Goal: Transaction & Acquisition: Purchase product/service

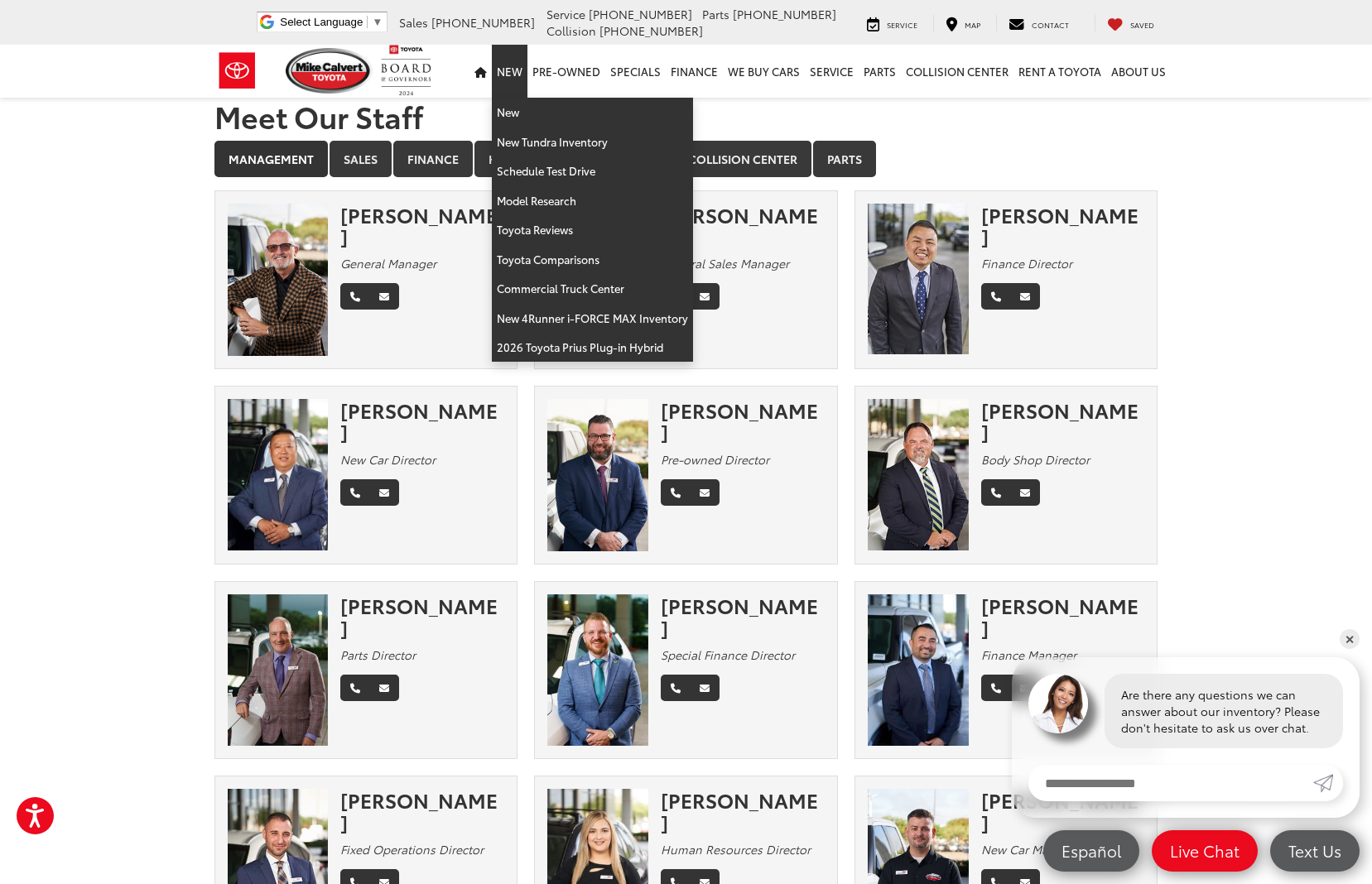
click at [517, 81] on link "New" at bounding box center [510, 72] width 36 height 53
click at [587, 334] on link "2026 Toyota Prius Plug-in Hybrid" at bounding box center [592, 347] width 201 height 29
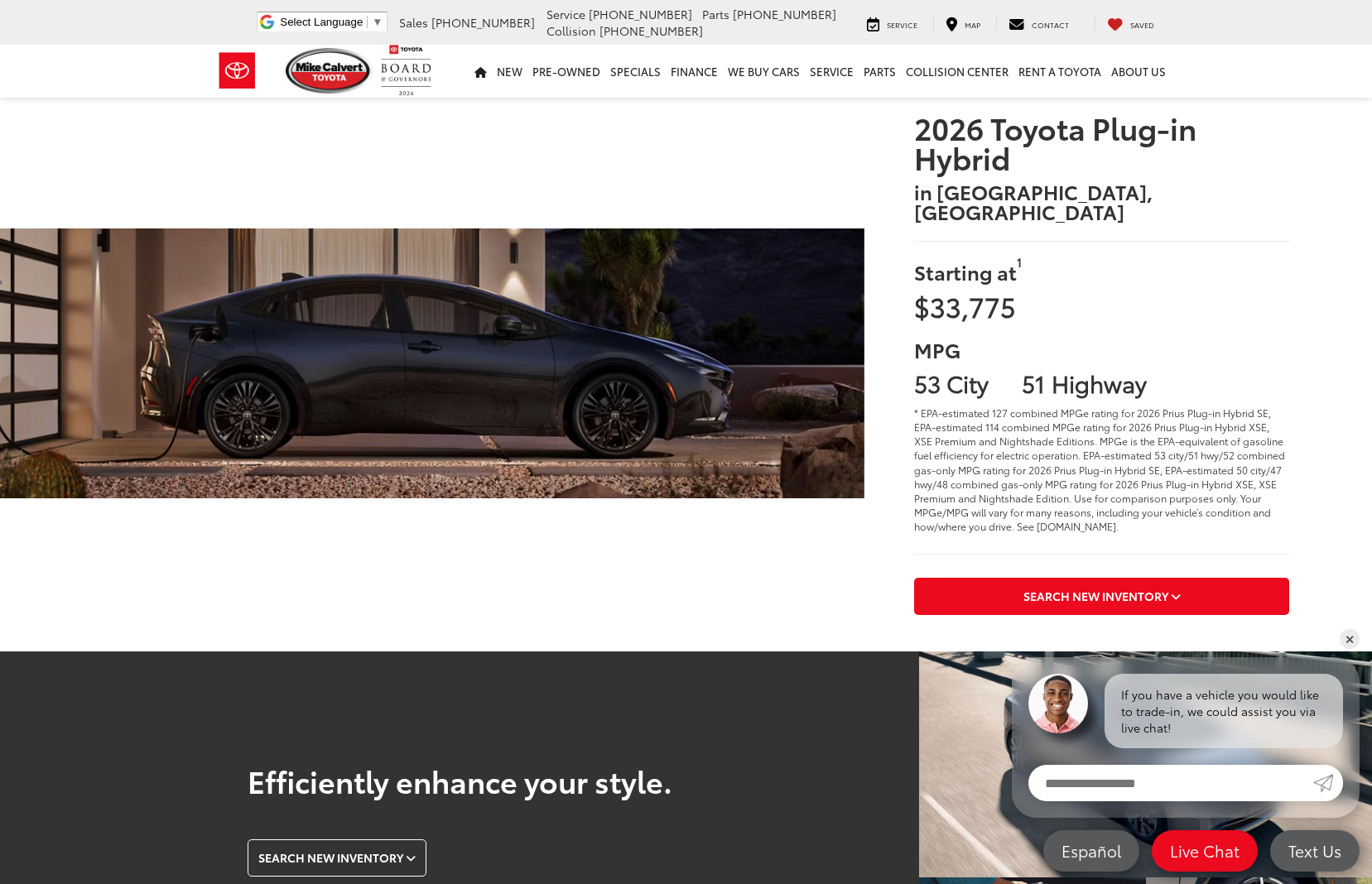
drag, startPoint x: 1072, startPoint y: 577, endPoint x: 1028, endPoint y: 536, distance: 60.1
click at [1072, 587] on span "Search New Inventory" at bounding box center [1096, 596] width 145 height 17
click at [1354, 638] on link "✕" at bounding box center [1350, 639] width 20 height 20
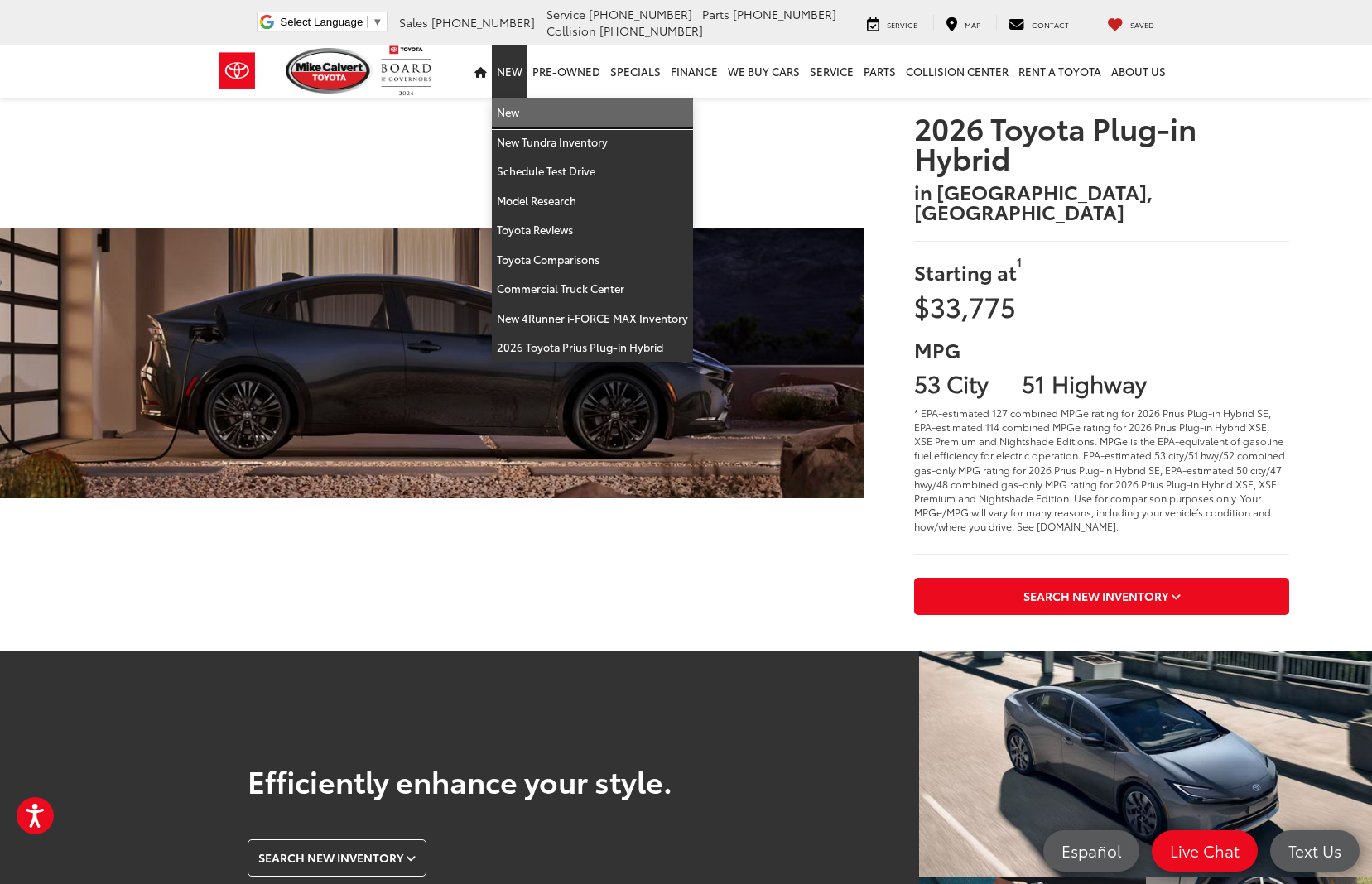
click at [512, 116] on link "New" at bounding box center [592, 112] width 201 height 29
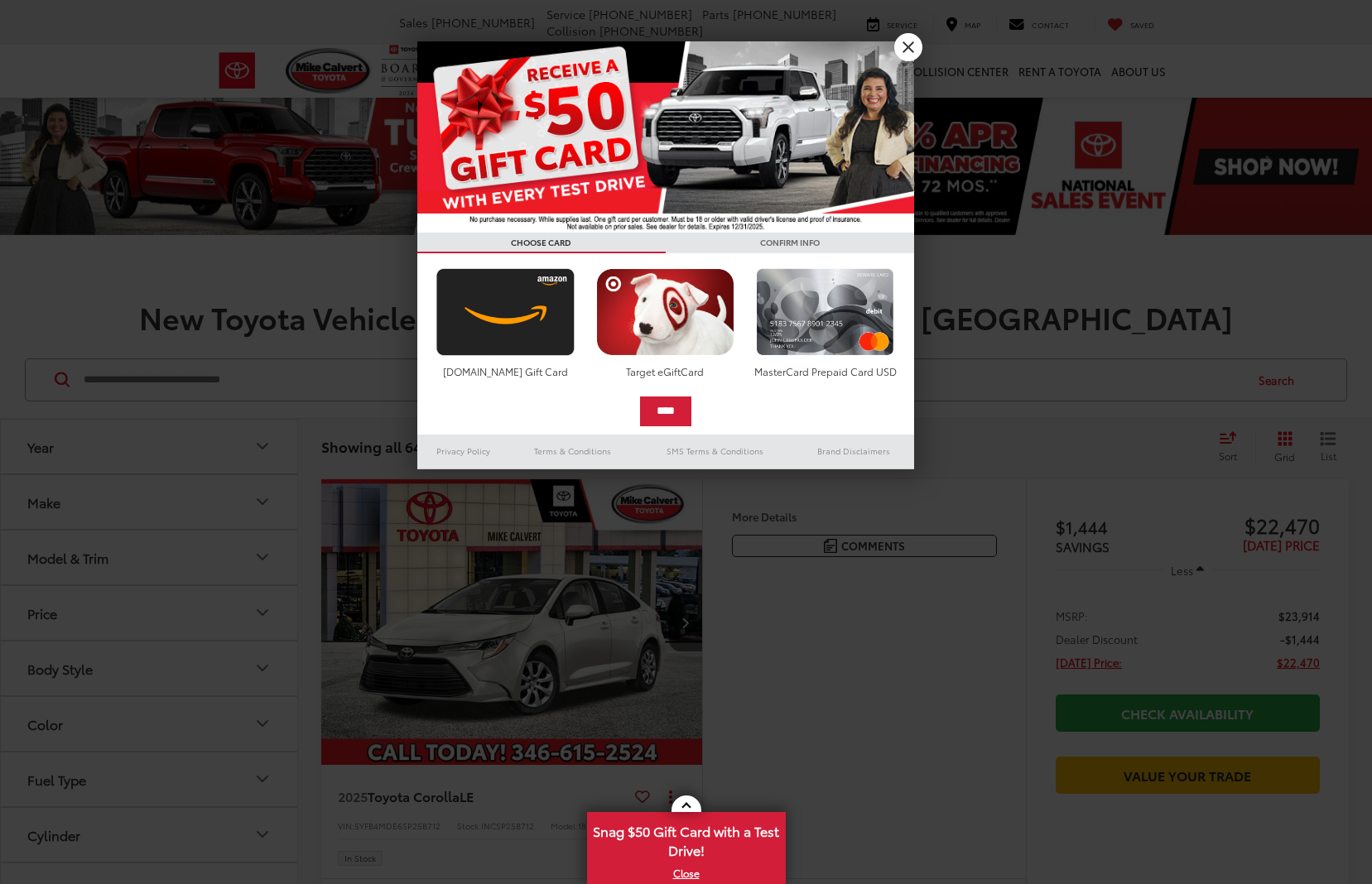
scroll to position [52, 0]
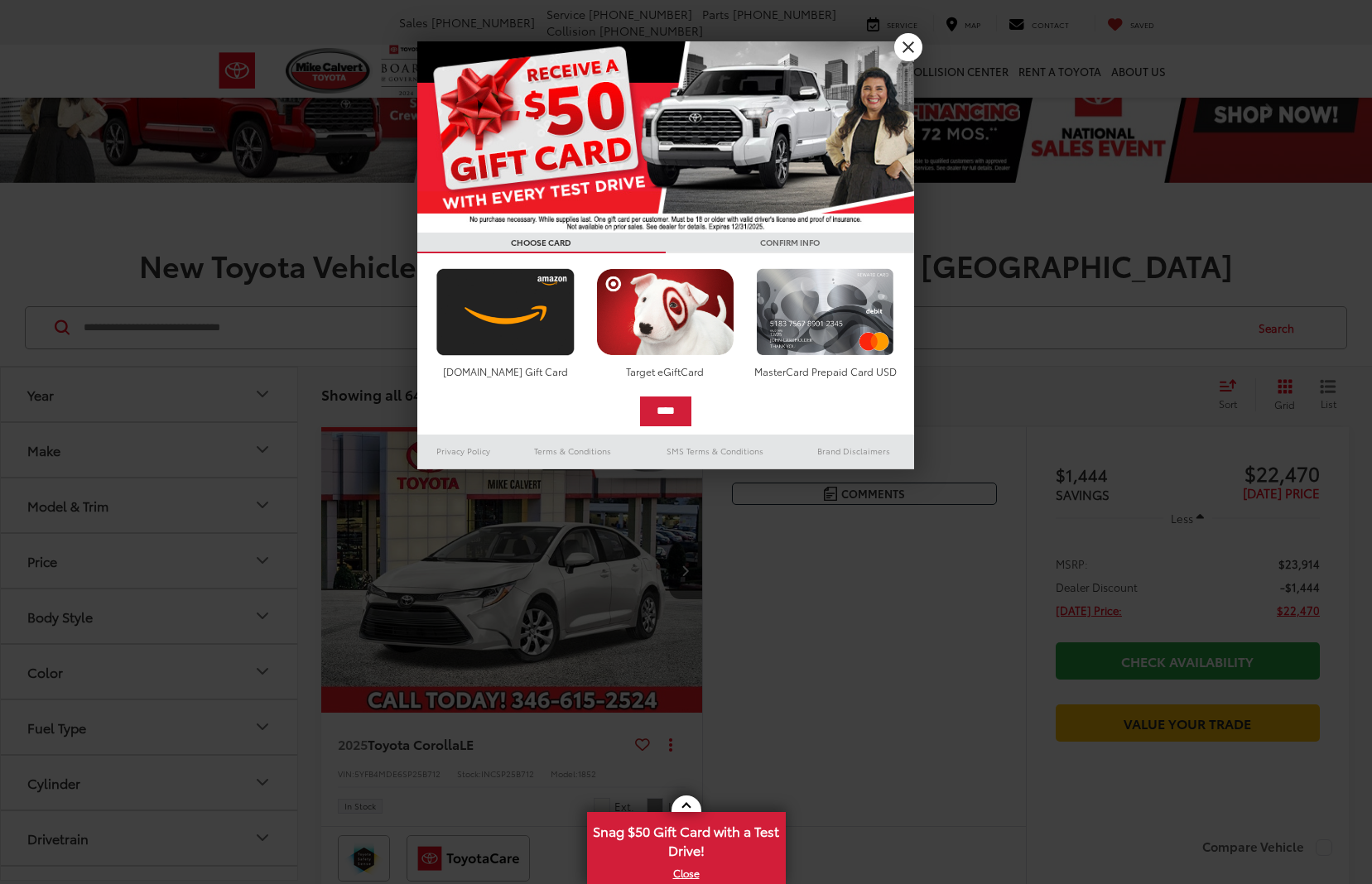
click at [915, 48] on link "X" at bounding box center [908, 47] width 28 height 28
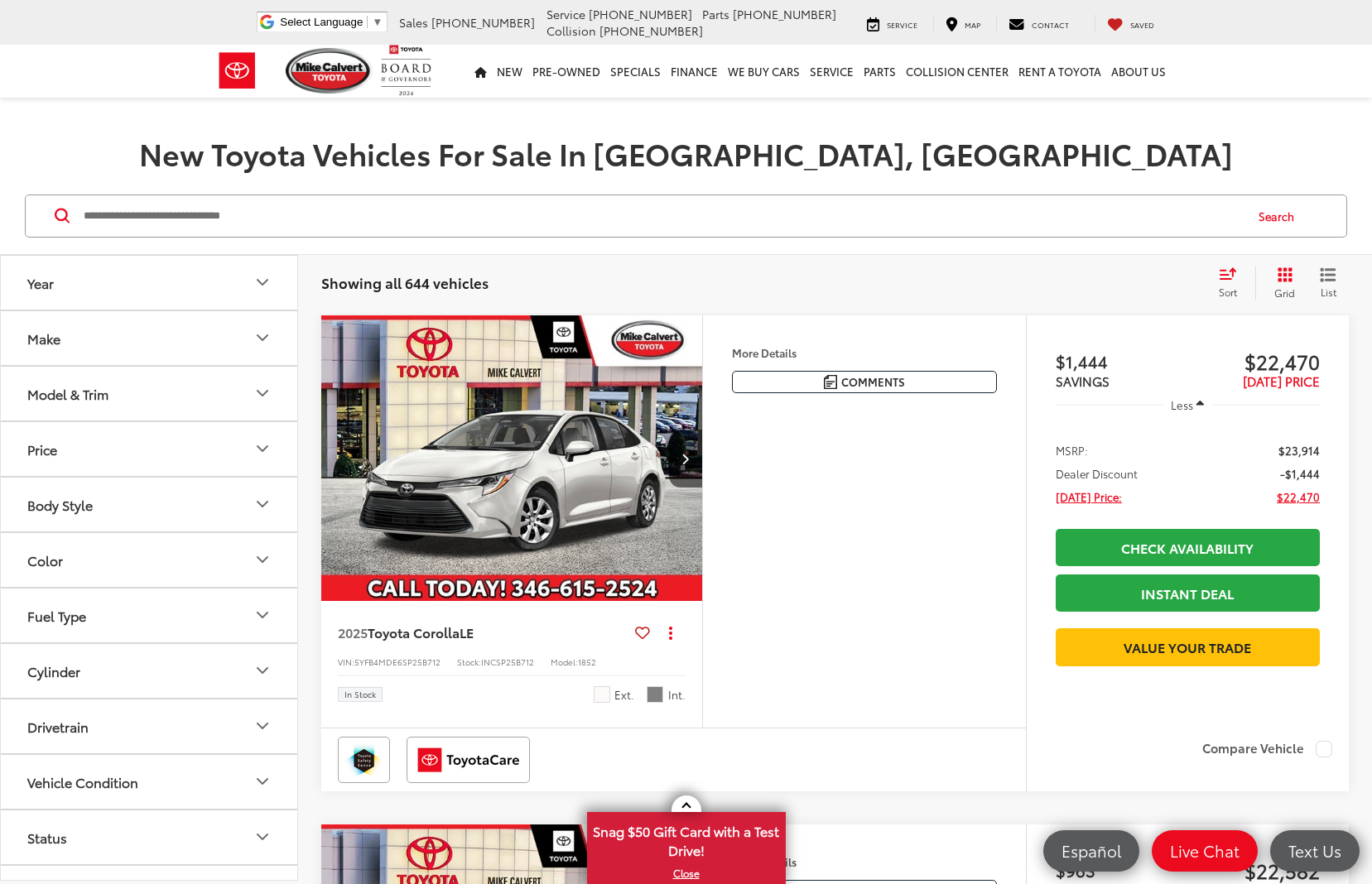
scroll to position [341, 0]
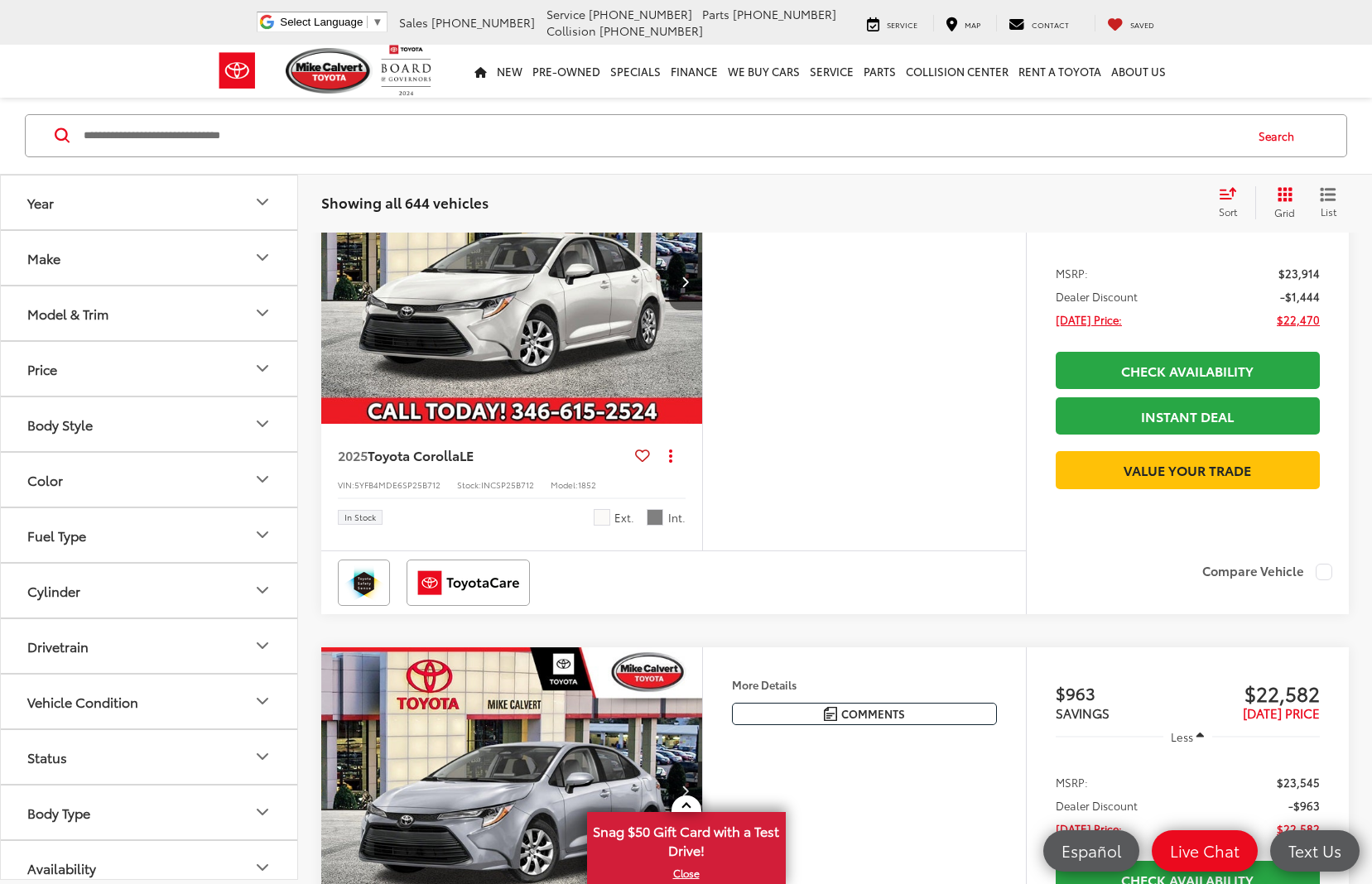
click at [136, 313] on button "Model & Trim" at bounding box center [150, 313] width 298 height 54
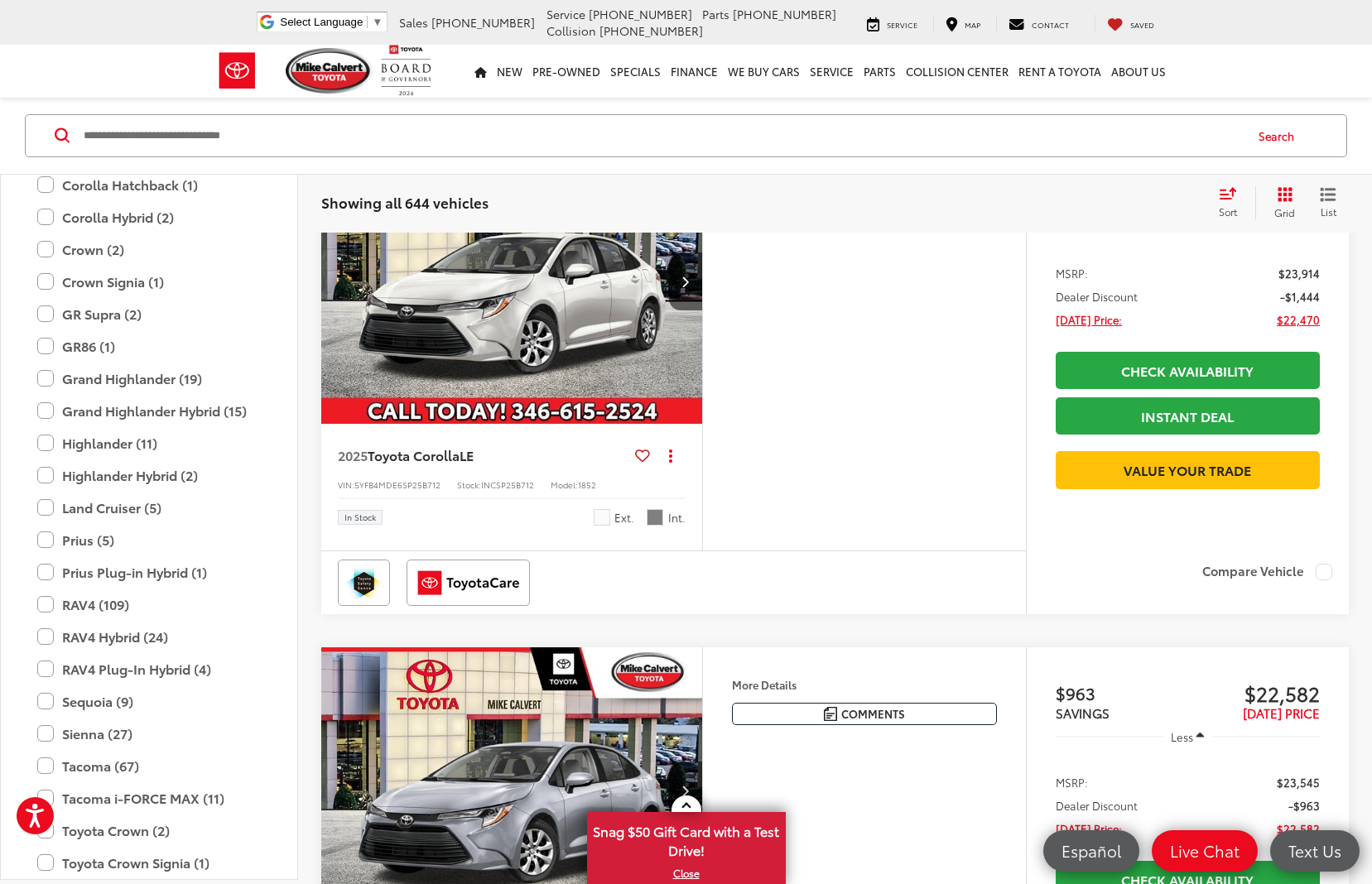
scroll to position [447, 0]
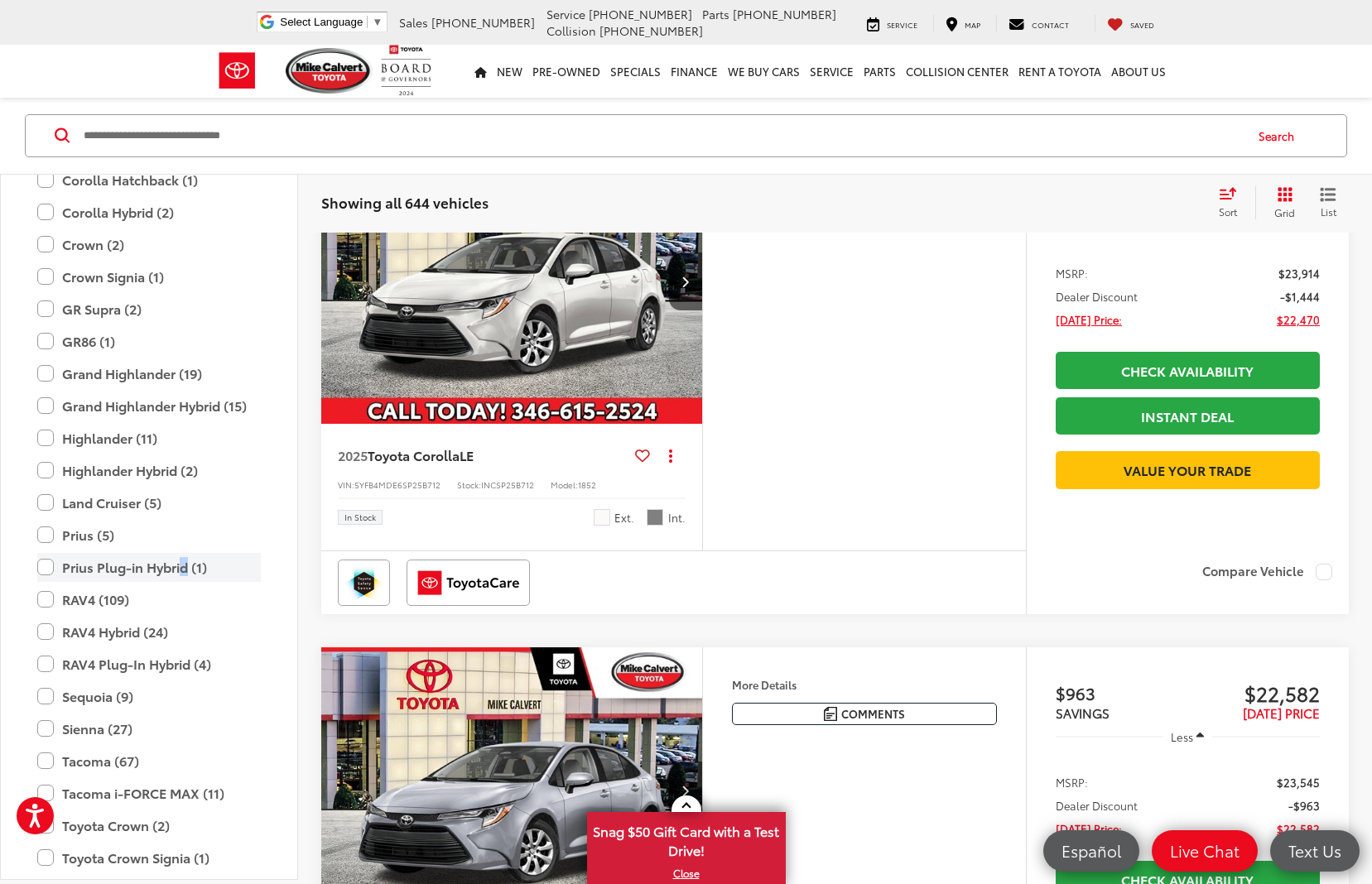
drag, startPoint x: 186, startPoint y: 568, endPoint x: 190, endPoint y: 553, distance: 15.5
click at [186, 567] on label "Prius Plug-in Hybrid (1)" at bounding box center [149, 567] width 223 height 29
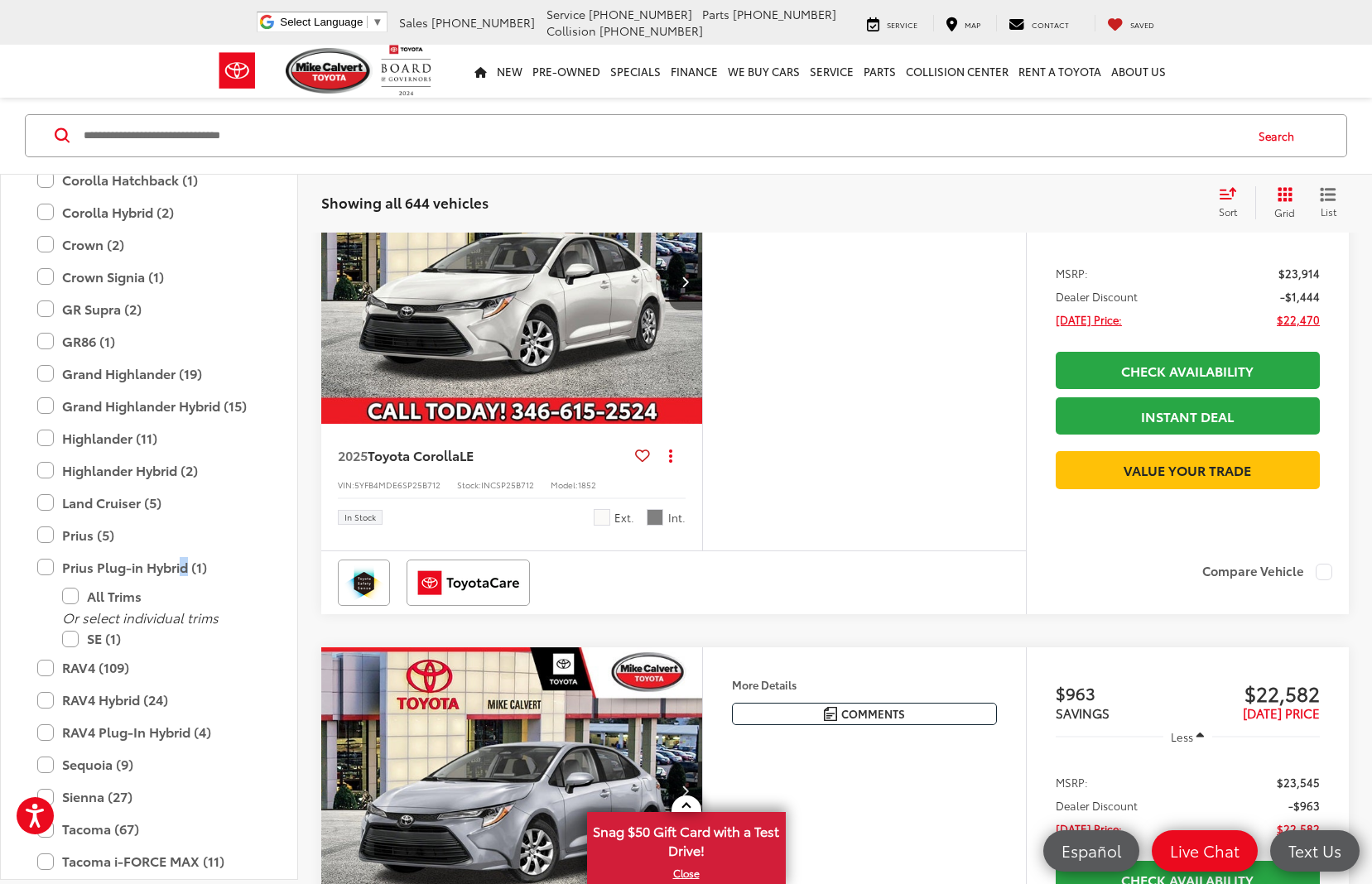
scroll to position [243, 0]
